Goal: Entertainment & Leisure: Consume media (video, audio)

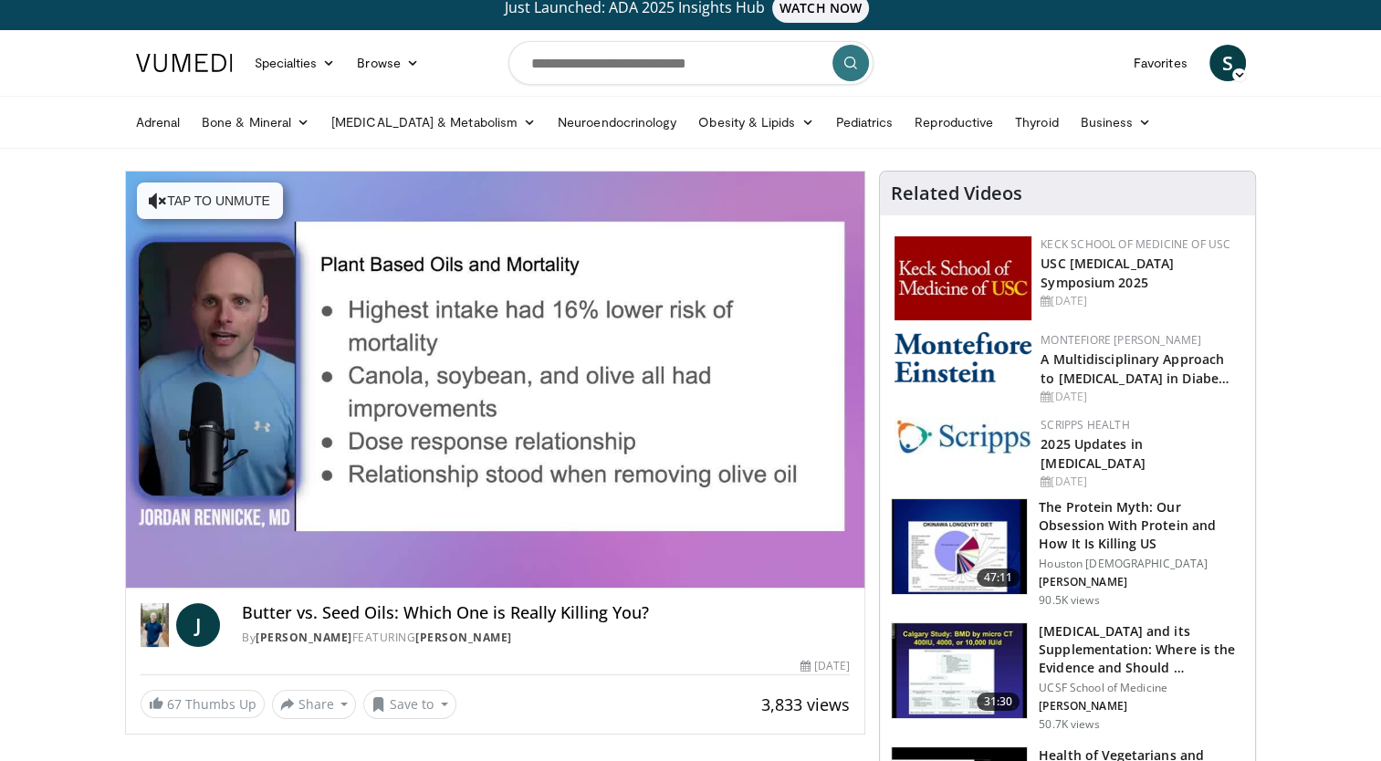
scroll to position [15, 0]
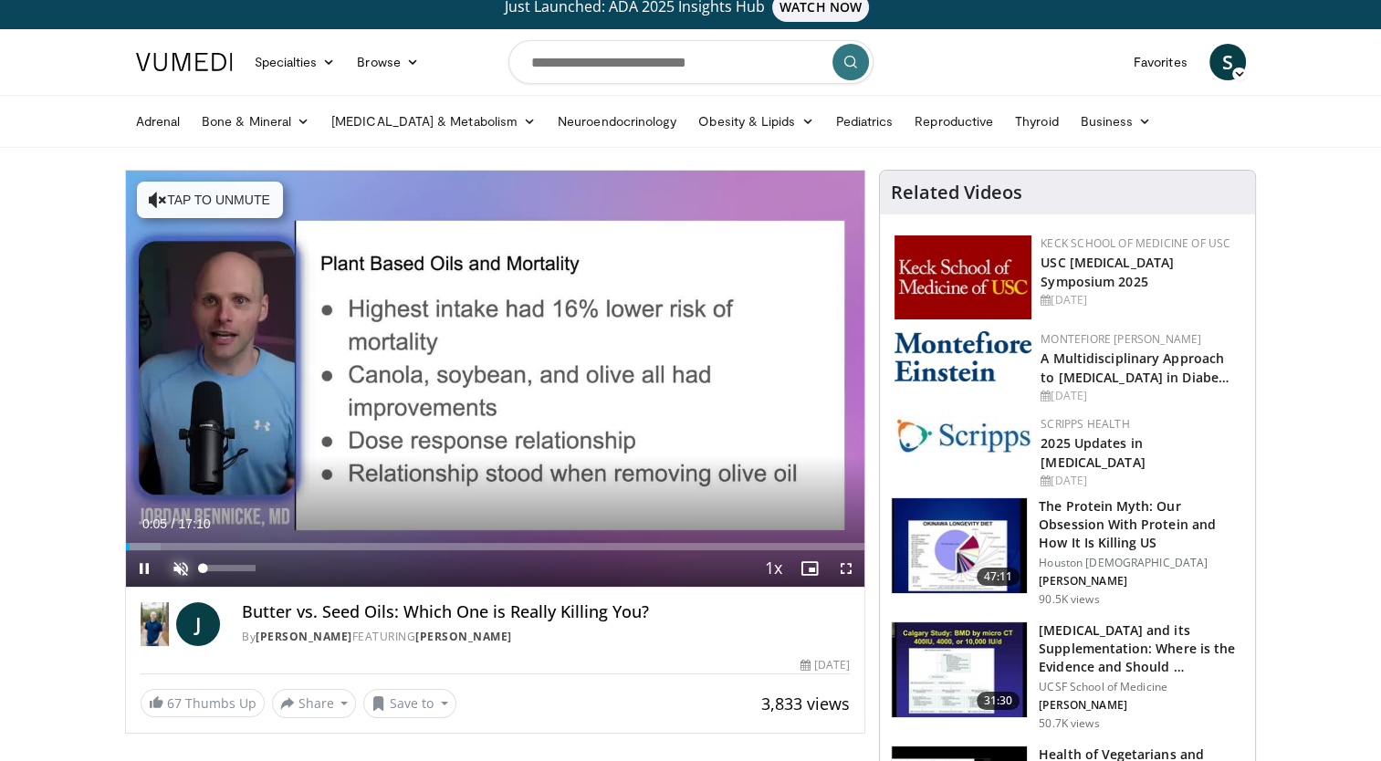
click at [176, 568] on span "Video Player" at bounding box center [180, 568] width 37 height 37
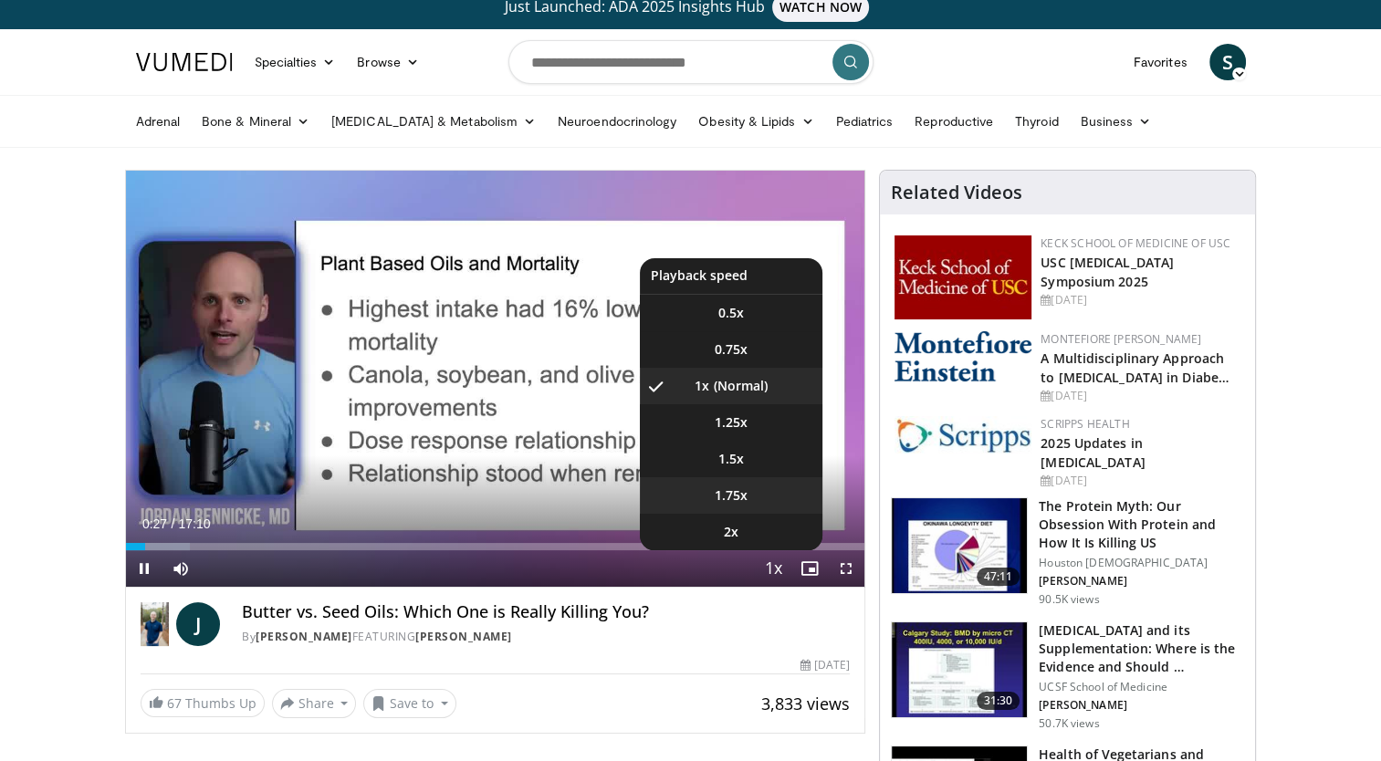
click at [743, 491] on span "1.75x" at bounding box center [731, 495] width 33 height 18
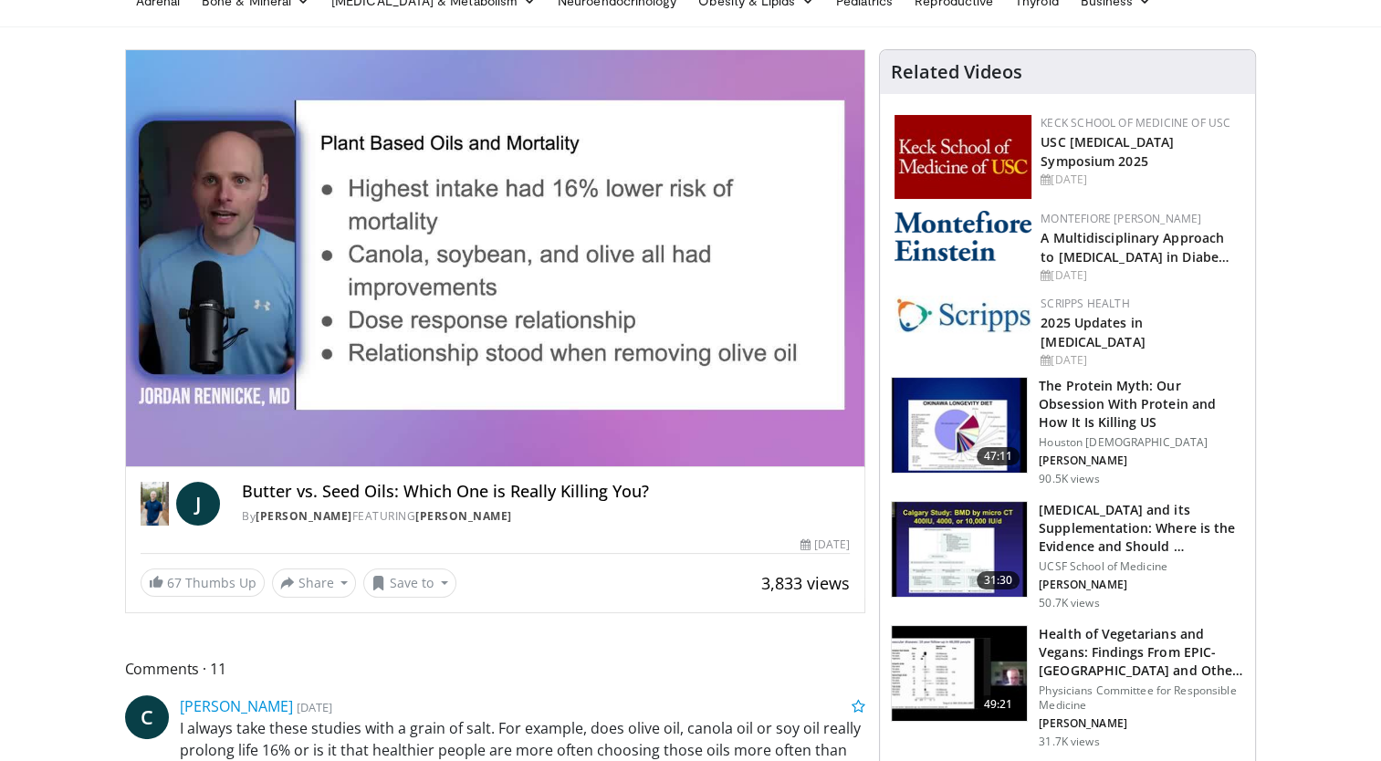
scroll to position [131, 0]
